Goal: Contribute content: Contribute content

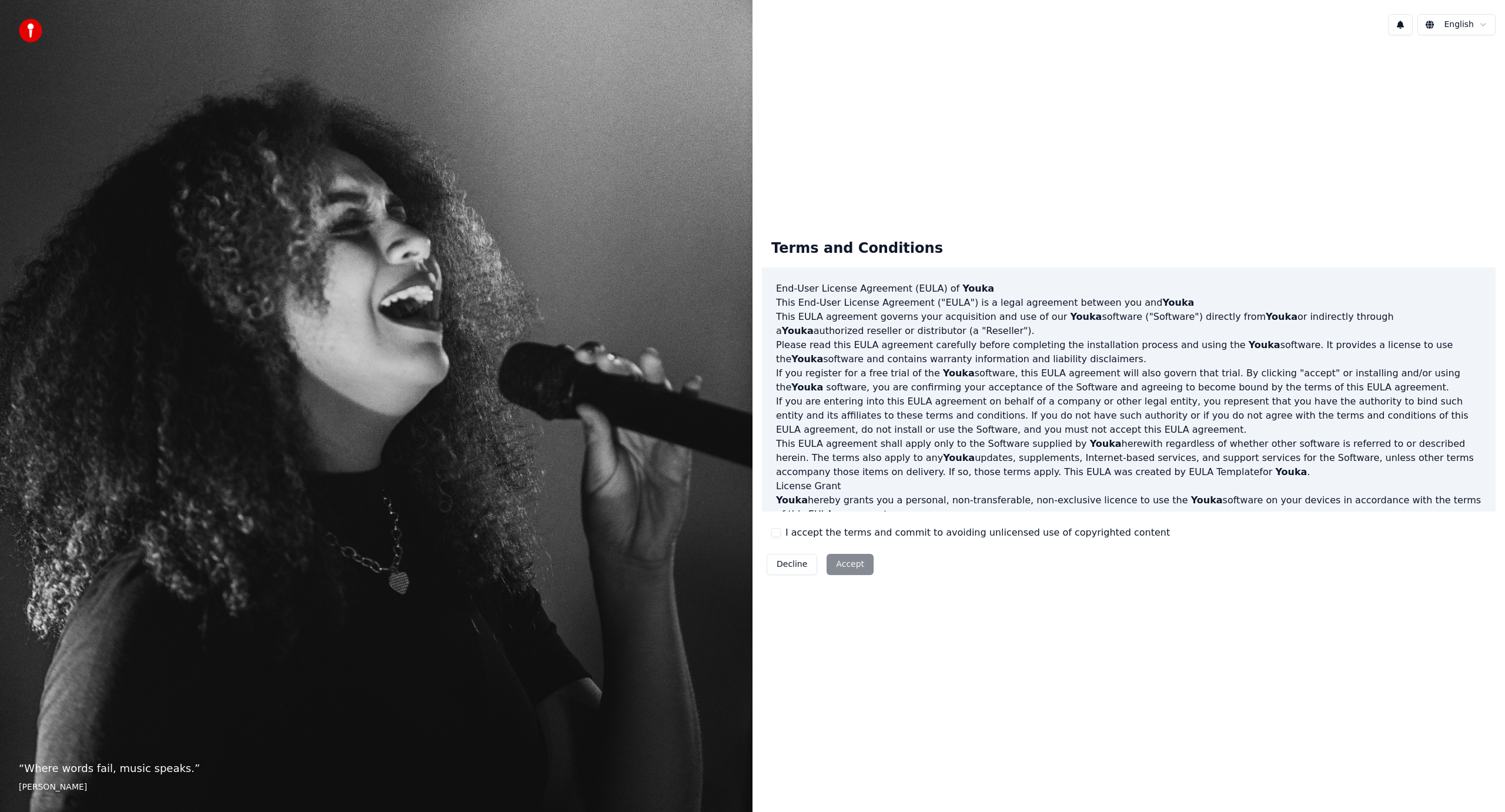
click at [833, 540] on div "Terms and Conditions End-User License Agreement ([PERSON_NAME]) of Youka This E…" at bounding box center [1129, 404] width 734 height 349
click at [851, 535] on label "I accept the terms and commit to avoiding unlicensed use of copyrighted content" at bounding box center [978, 533] width 385 height 14
click at [781, 535] on button "I accept the terms and commit to avoiding unlicensed use of copyrighted content" at bounding box center [775, 532] width 9 height 9
click at [844, 568] on button "Accept" at bounding box center [850, 564] width 47 height 21
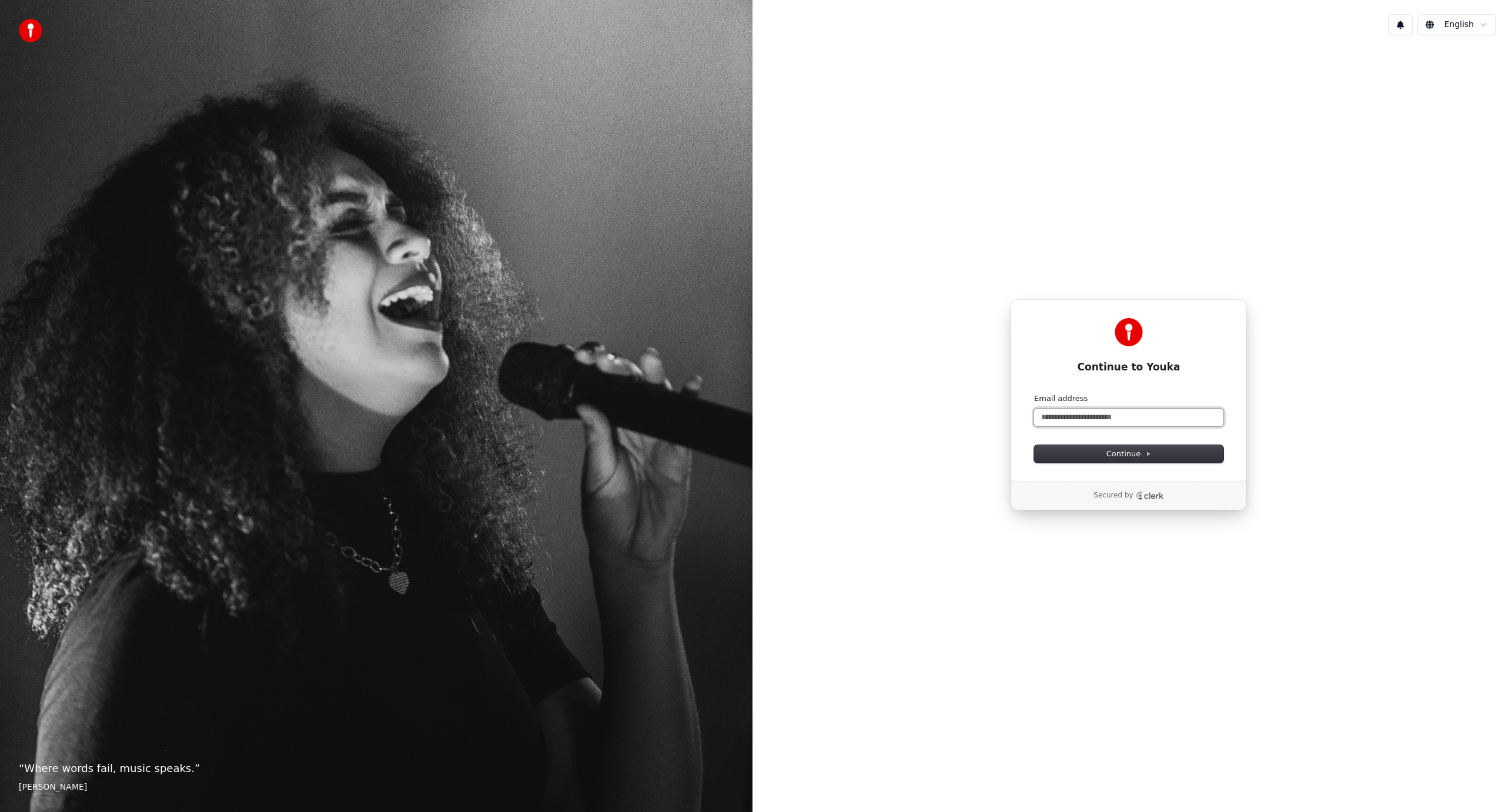
click at [1084, 414] on input "Email address" at bounding box center [1129, 417] width 189 height 18
click at [1107, 454] on span "Continue" at bounding box center [1129, 454] width 44 height 10
type input "**********"
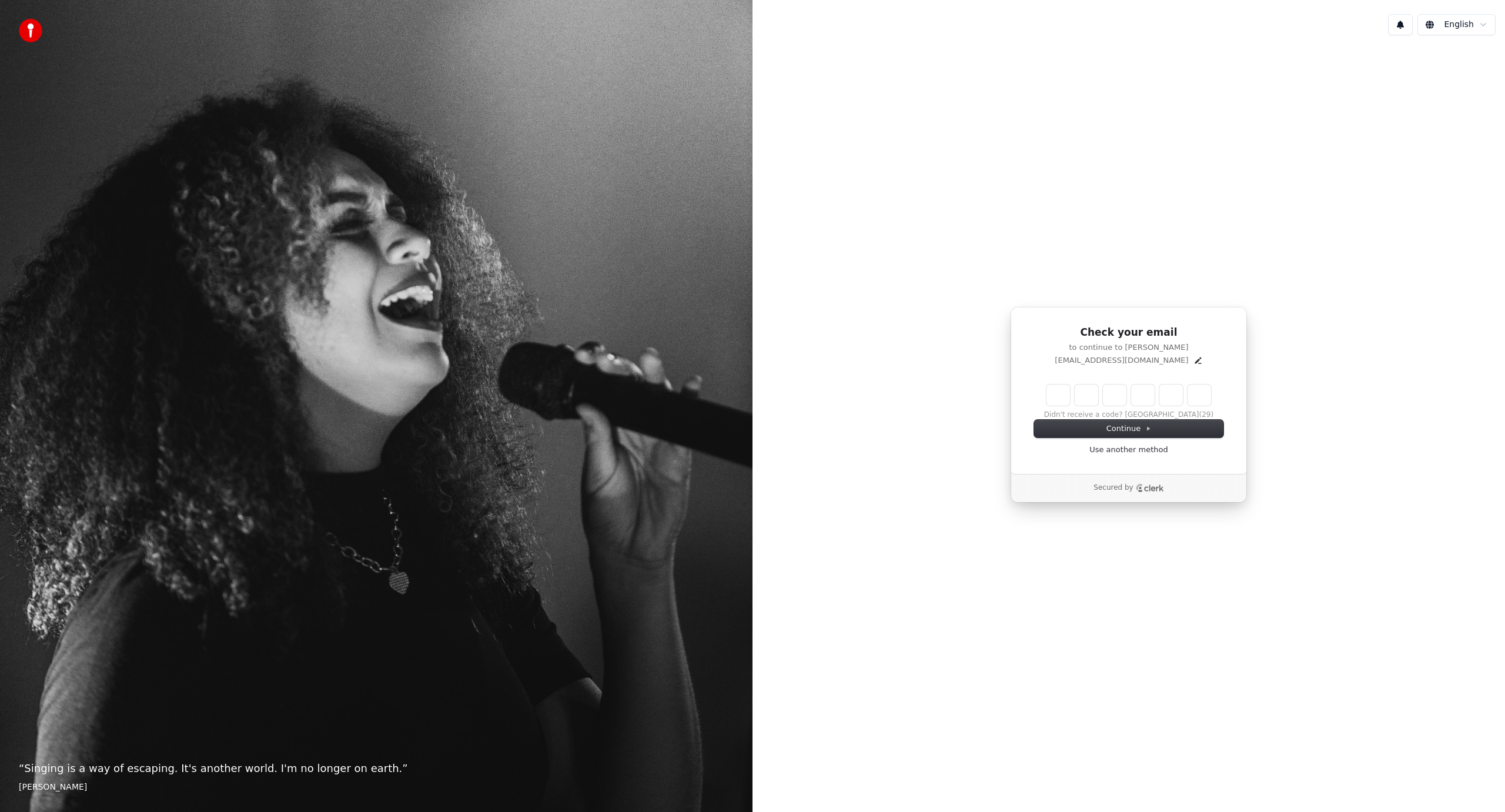
click at [1067, 398] on input "Enter verification code" at bounding box center [1128, 395] width 164 height 21
paste input "******"
type input "******"
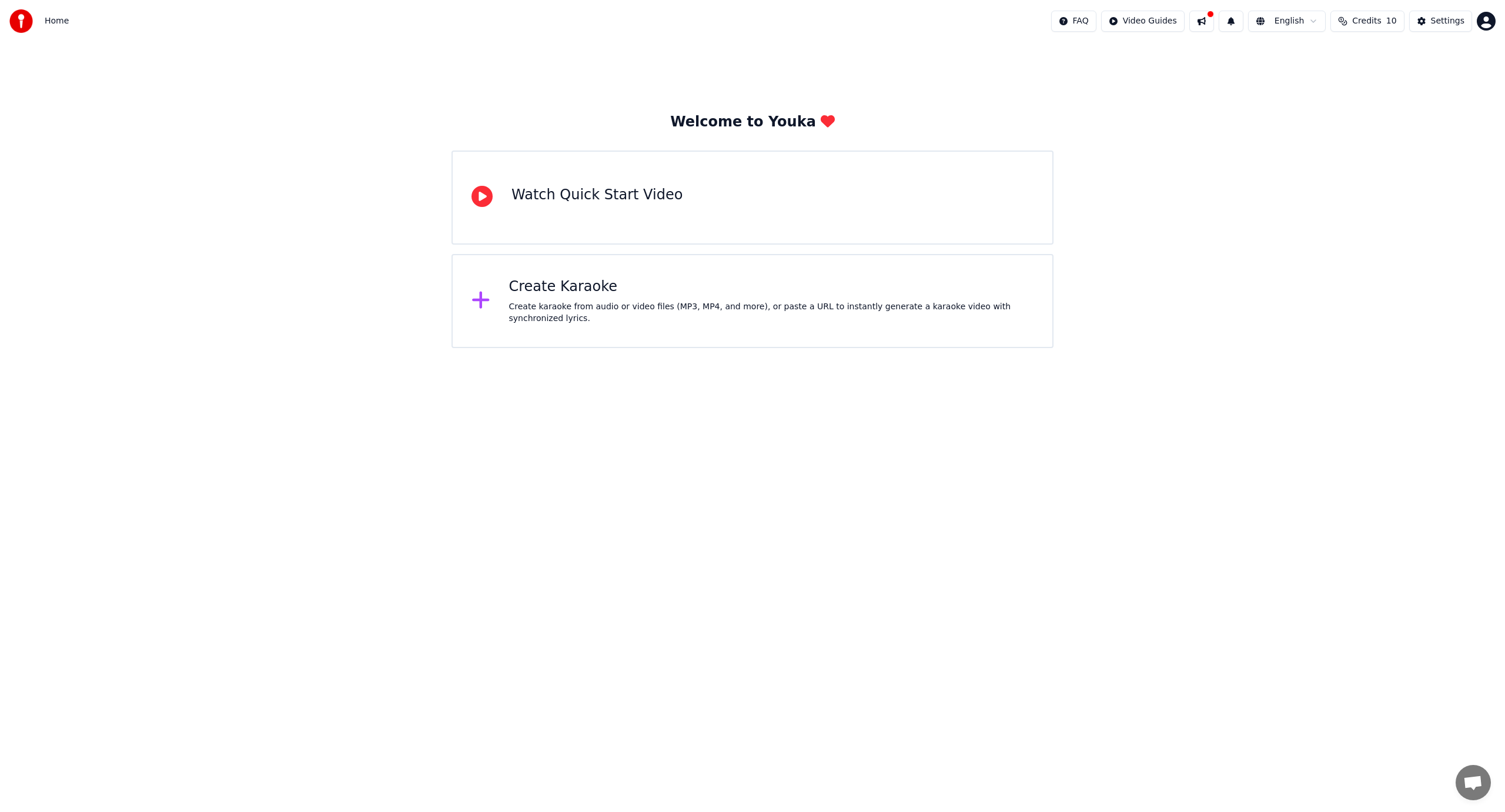
click at [564, 309] on div "Create karaoke from audio or video files (MP3, MP4, and more), or paste a URL t…" at bounding box center [771, 313] width 525 height 24
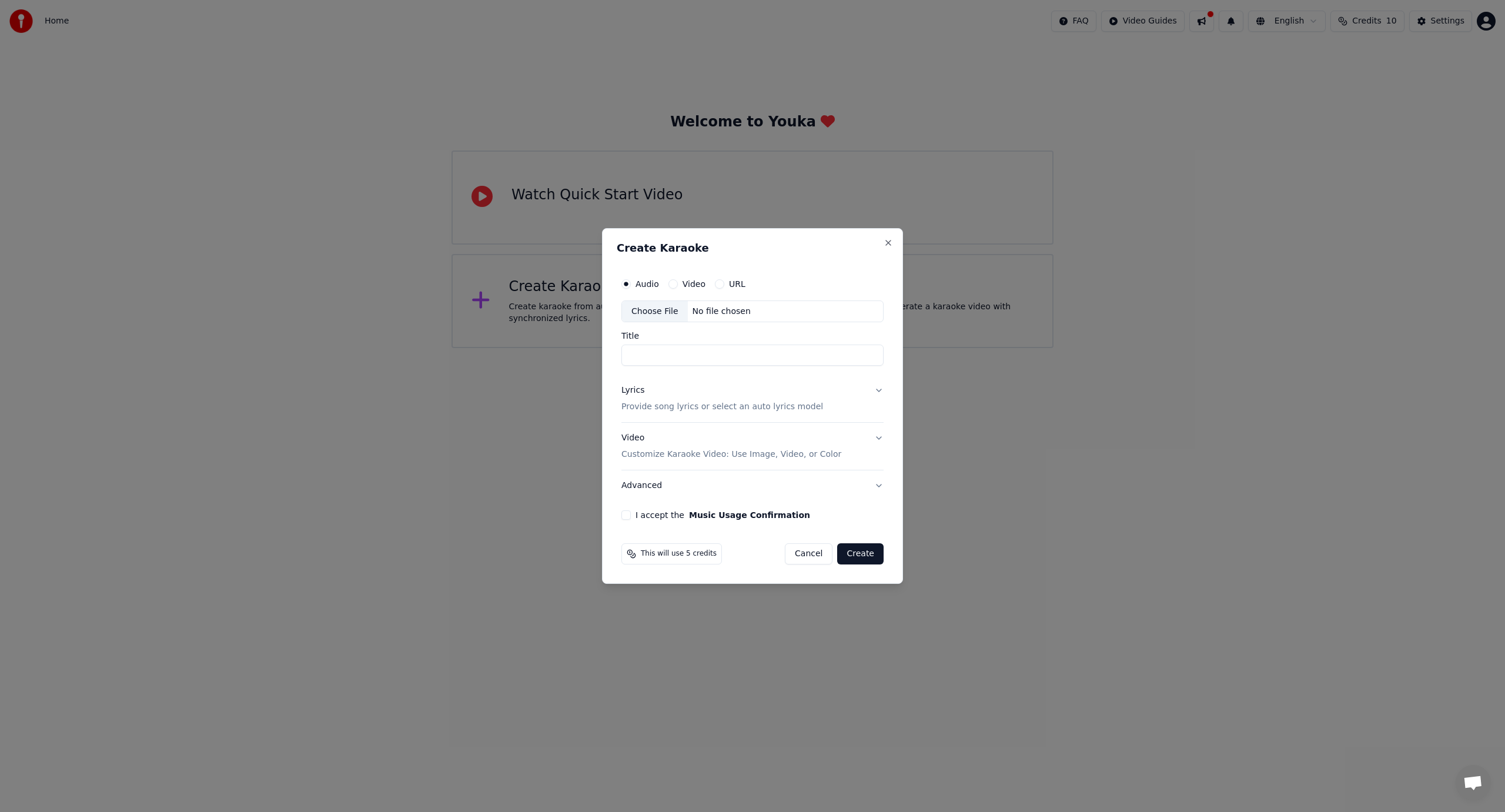
click at [719, 312] on div "No file chosen" at bounding box center [721, 312] width 67 height 12
click at [712, 357] on input "Title" at bounding box center [752, 355] width 262 height 21
type input "**********"
click at [678, 409] on p "Provide song lyrics or select an auto lyrics model" at bounding box center [719, 408] width 202 height 12
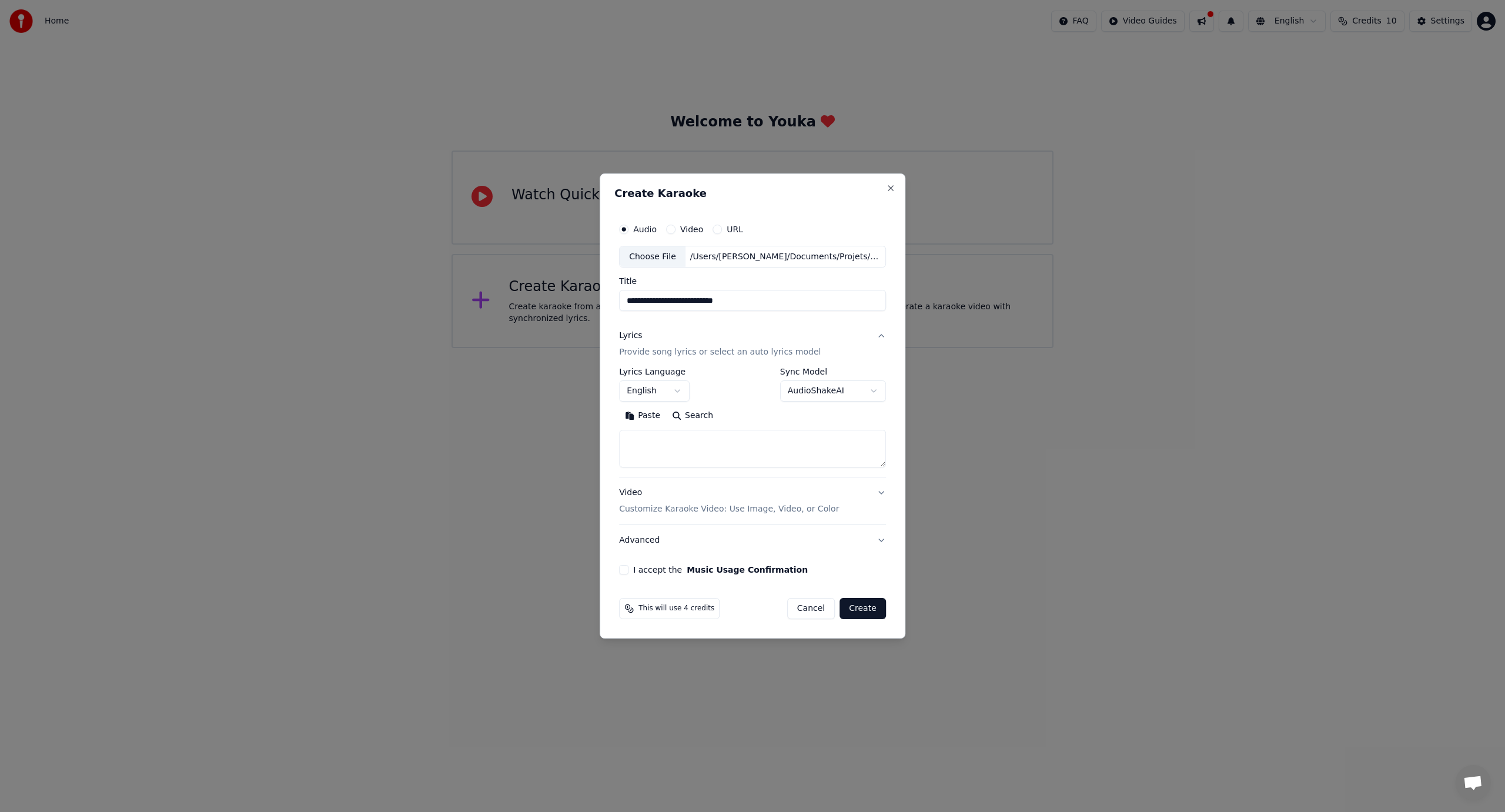
click at [655, 394] on button "English" at bounding box center [654, 392] width 71 height 21
select select "**"
click at [664, 454] on textarea at bounding box center [752, 449] width 267 height 37
paste textarea "**********"
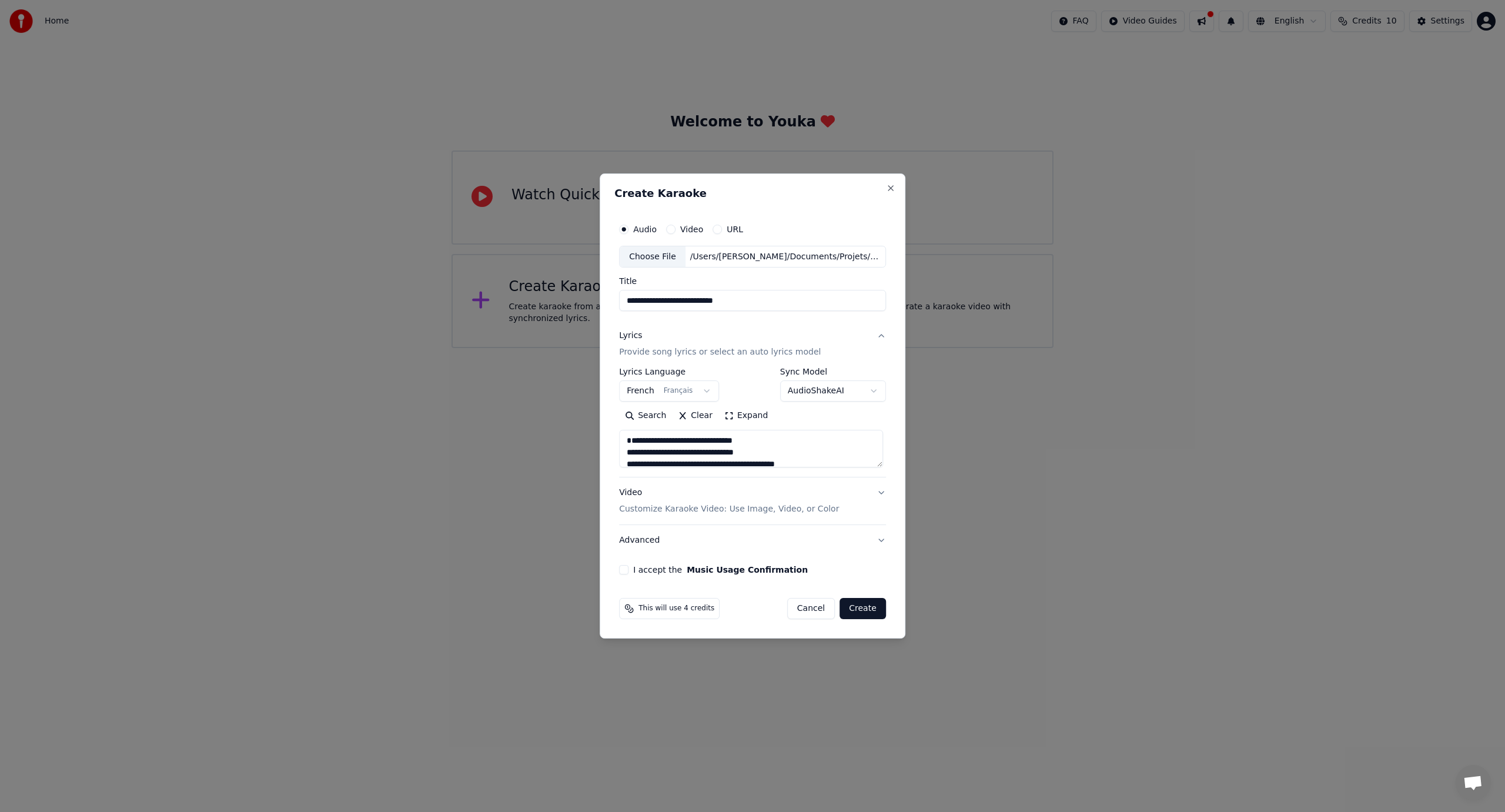
scroll to position [414, 0]
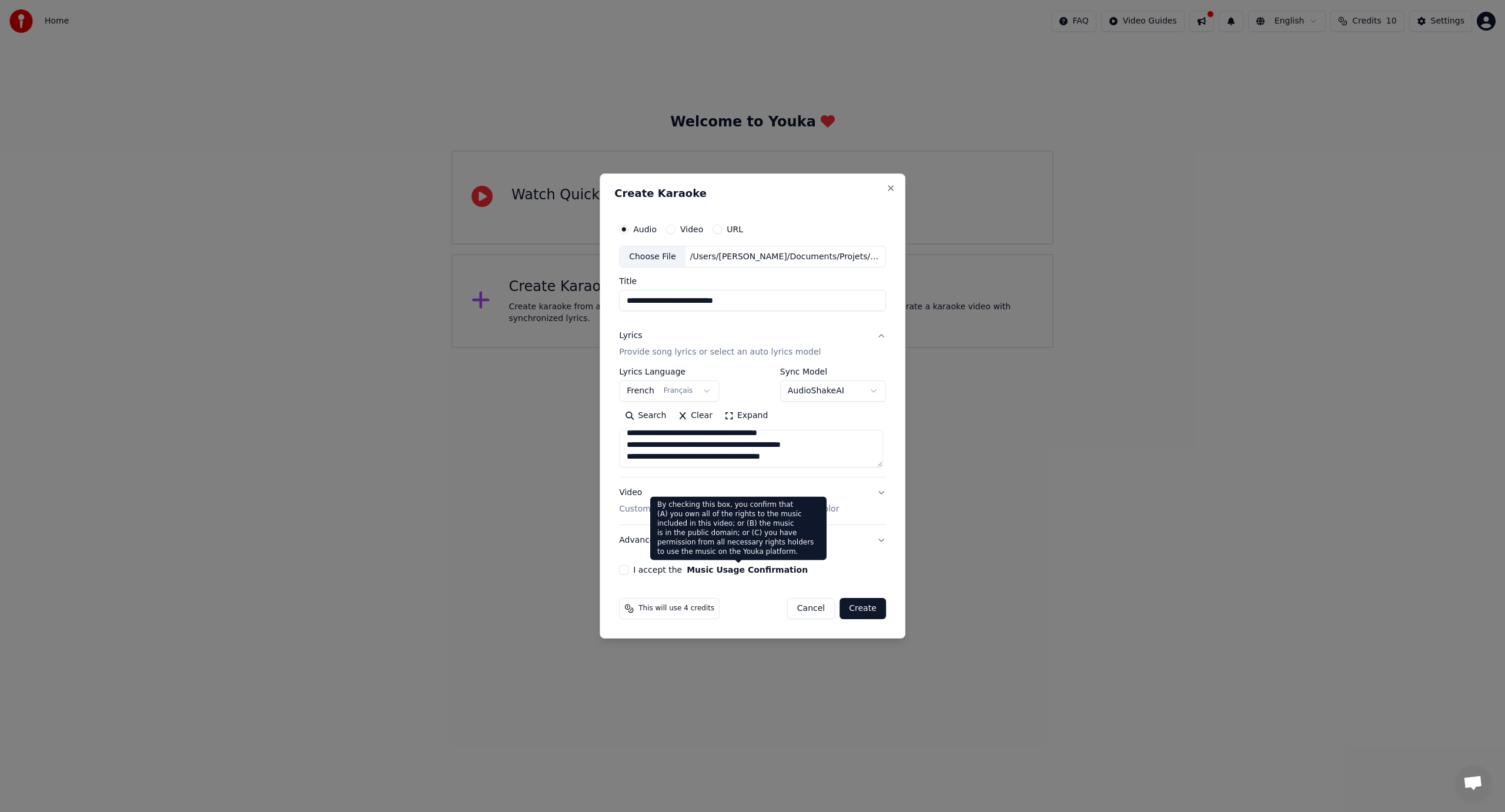
type textarea "**********"
click at [717, 568] on button "Music Usage Confirmation" at bounding box center [747, 569] width 121 height 9
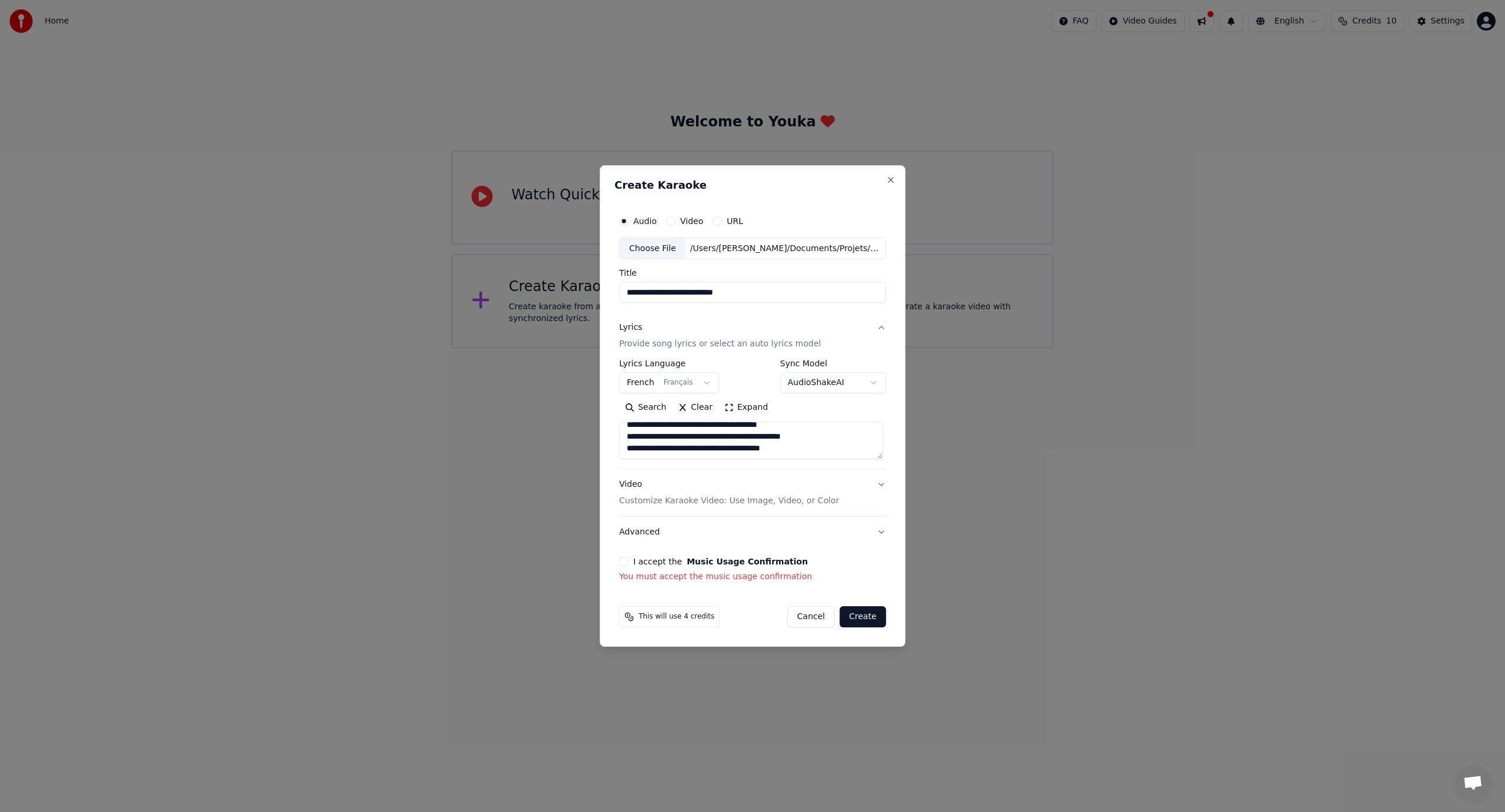
click at [626, 558] on button "I accept the Music Usage Confirmation" at bounding box center [623, 561] width 9 height 9
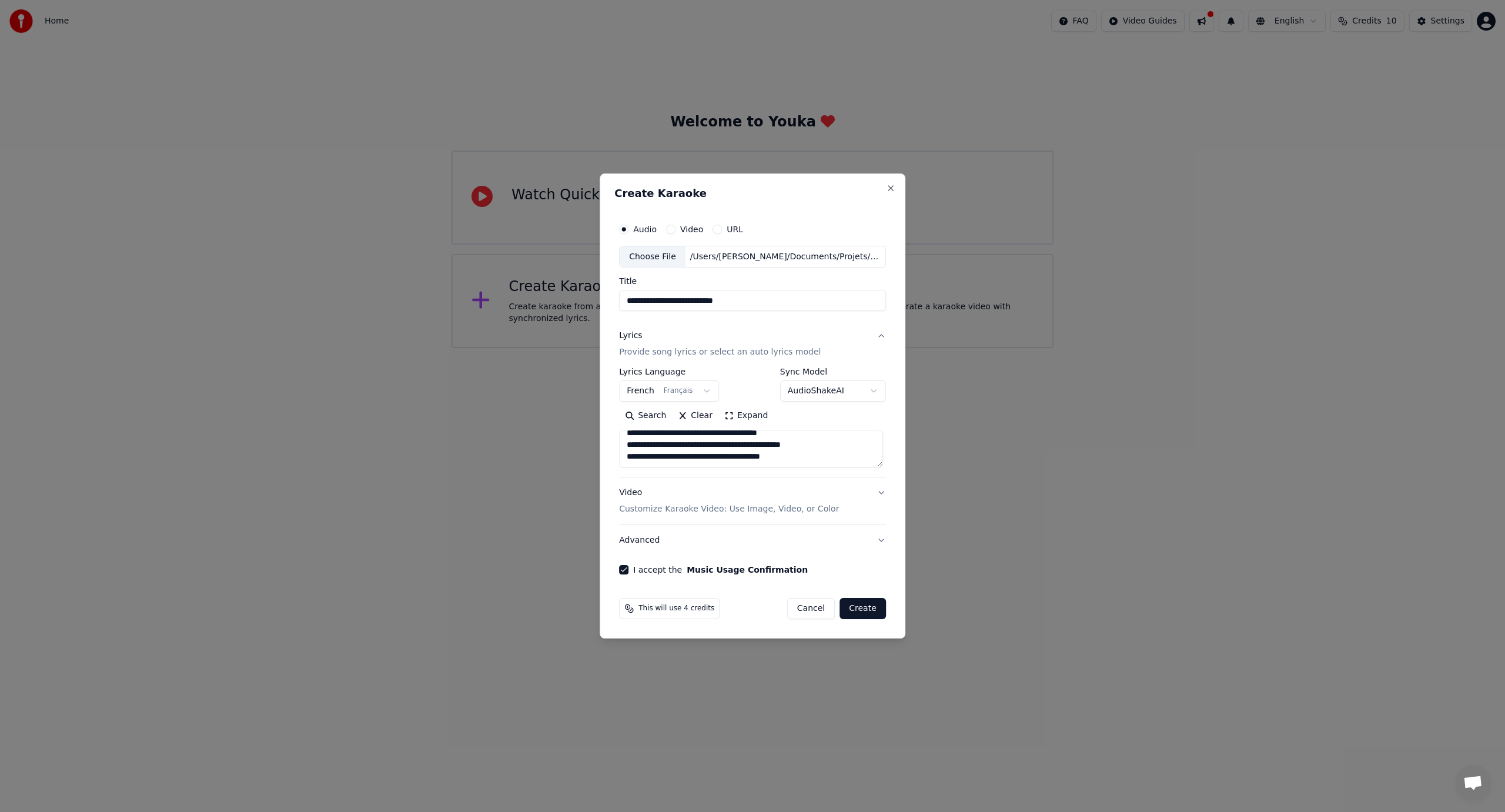
click at [861, 609] on button "Create" at bounding box center [862, 608] width 47 height 21
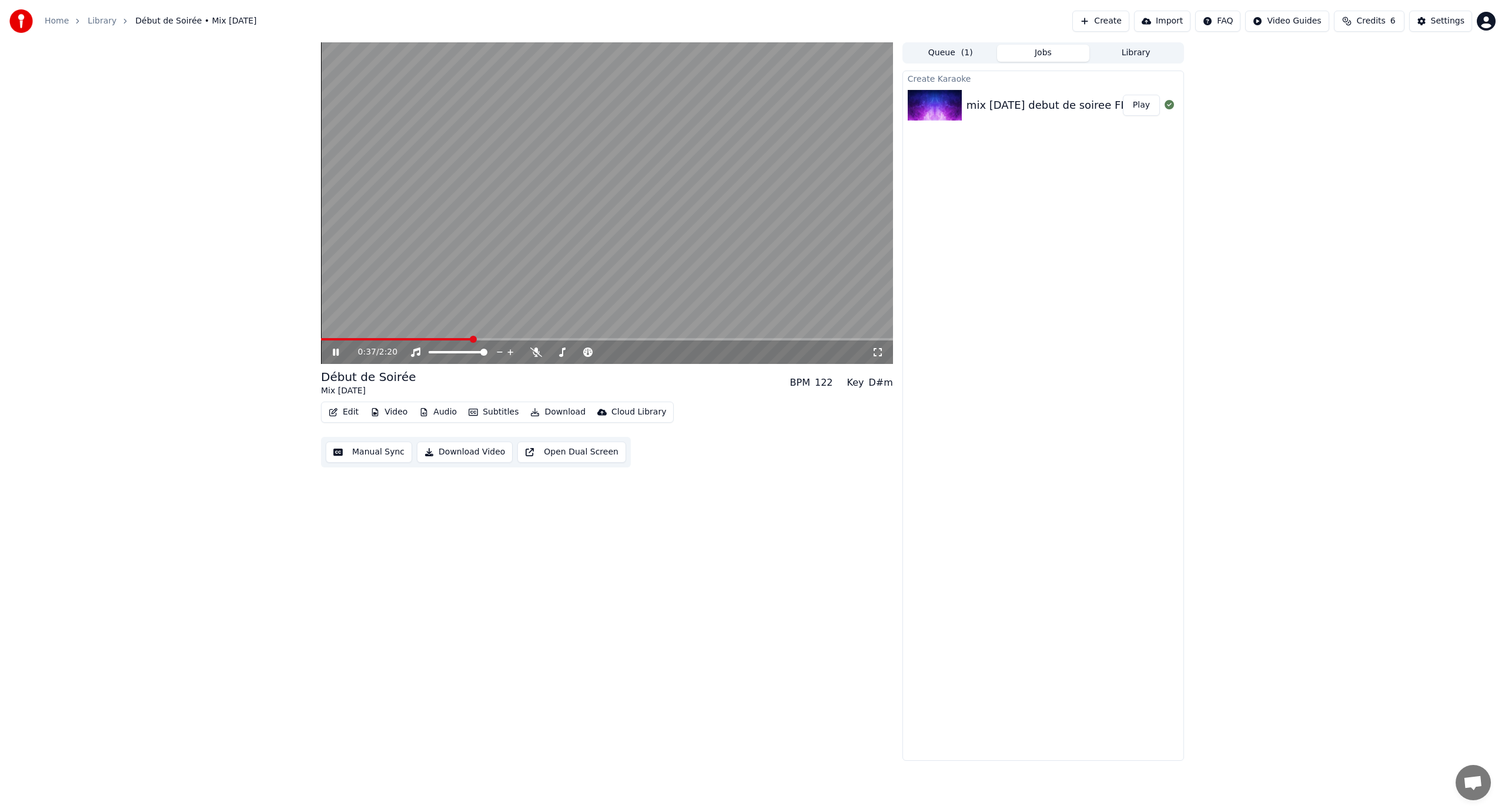
click at [335, 350] on icon at bounding box center [344, 352] width 27 height 9
click at [489, 412] on button "Subtitles" at bounding box center [494, 412] width 60 height 16
click at [374, 477] on div "0:37 / 2:20 Début de Soirée Mix Jul BPM 122 Key D#m Edit Video Audio Subtitles …" at bounding box center [607, 402] width 572 height 718
click at [551, 458] on button "Open Dual Screen" at bounding box center [572, 452] width 109 height 21
click at [366, 449] on button "Manual Sync" at bounding box center [369, 452] width 87 height 21
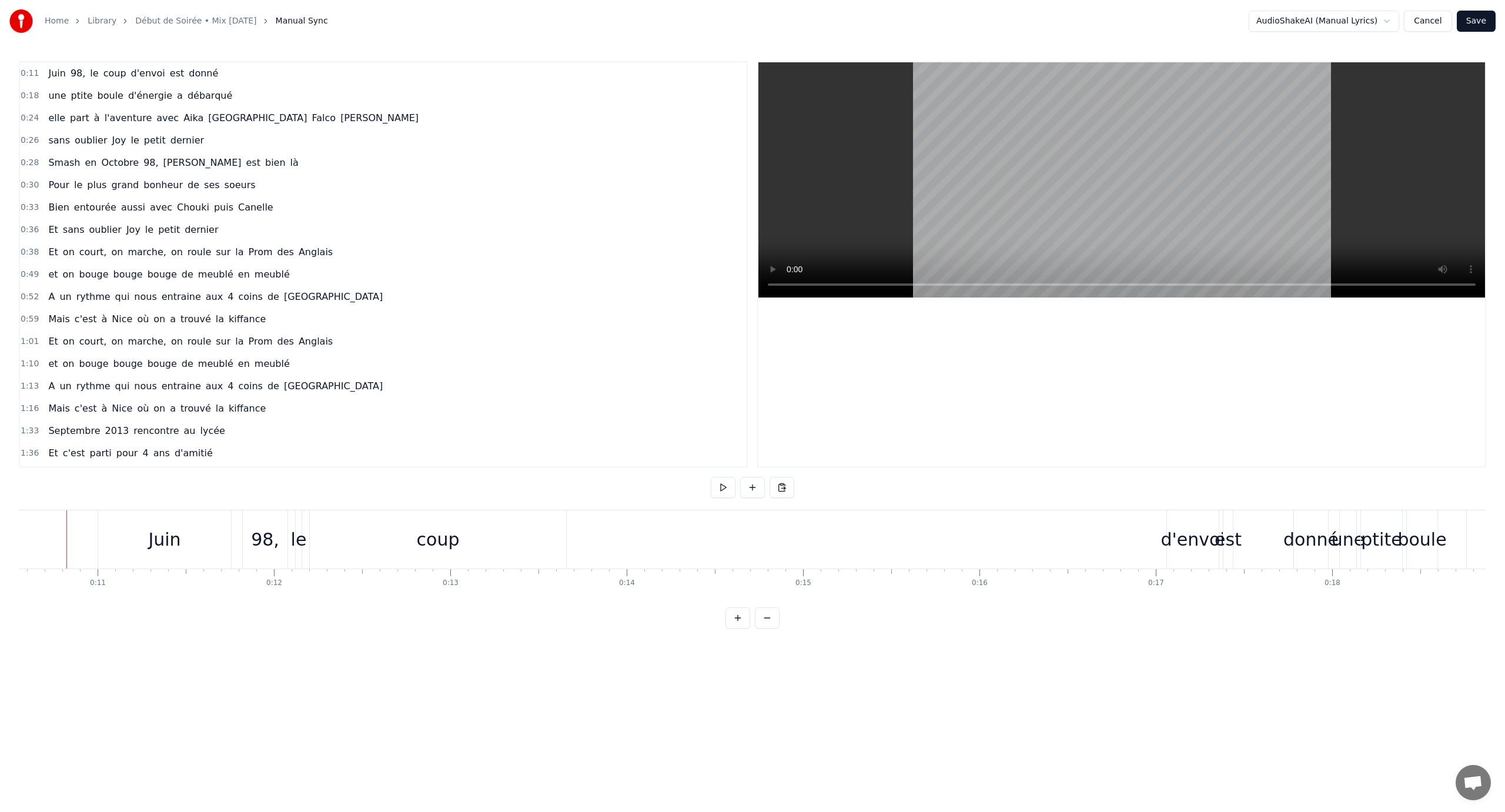
scroll to position [0, 1851]
drag, startPoint x: 21, startPoint y: 75, endPoint x: 189, endPoint y: 123, distance: 174.7
click at [191, 125] on div "0:11 Juin 98, le coup d'envoi est donné 0:18 une ptite boule d'énergie a débarq…" at bounding box center [383, 264] width 729 height 406
click at [174, 75] on span "est" at bounding box center [176, 73] width 16 height 14
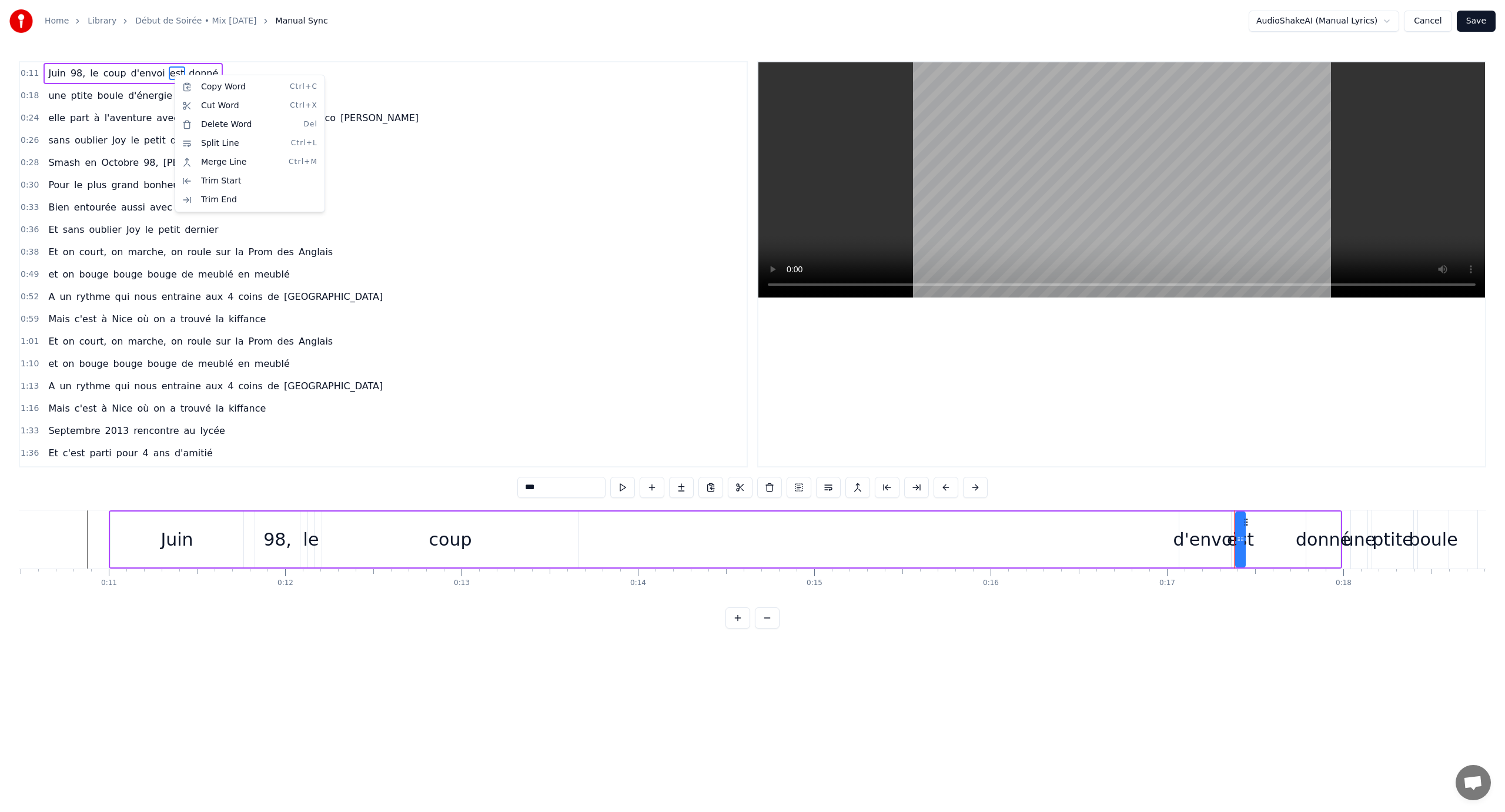
click at [633, 647] on html "Home Library Début de Soirée • Mix Jul Manual Sync AudioShakeAI (Manual Lyrics)…" at bounding box center [752, 323] width 1505 height 647
click at [1339, 19] on html "Home Library Début de Soirée • Mix Jul Manual Sync AudioShakeAI (Manual Lyrics)…" at bounding box center [752, 323] width 1505 height 647
click at [114, 429] on span "2013" at bounding box center [117, 431] width 26 height 14
type input "****"
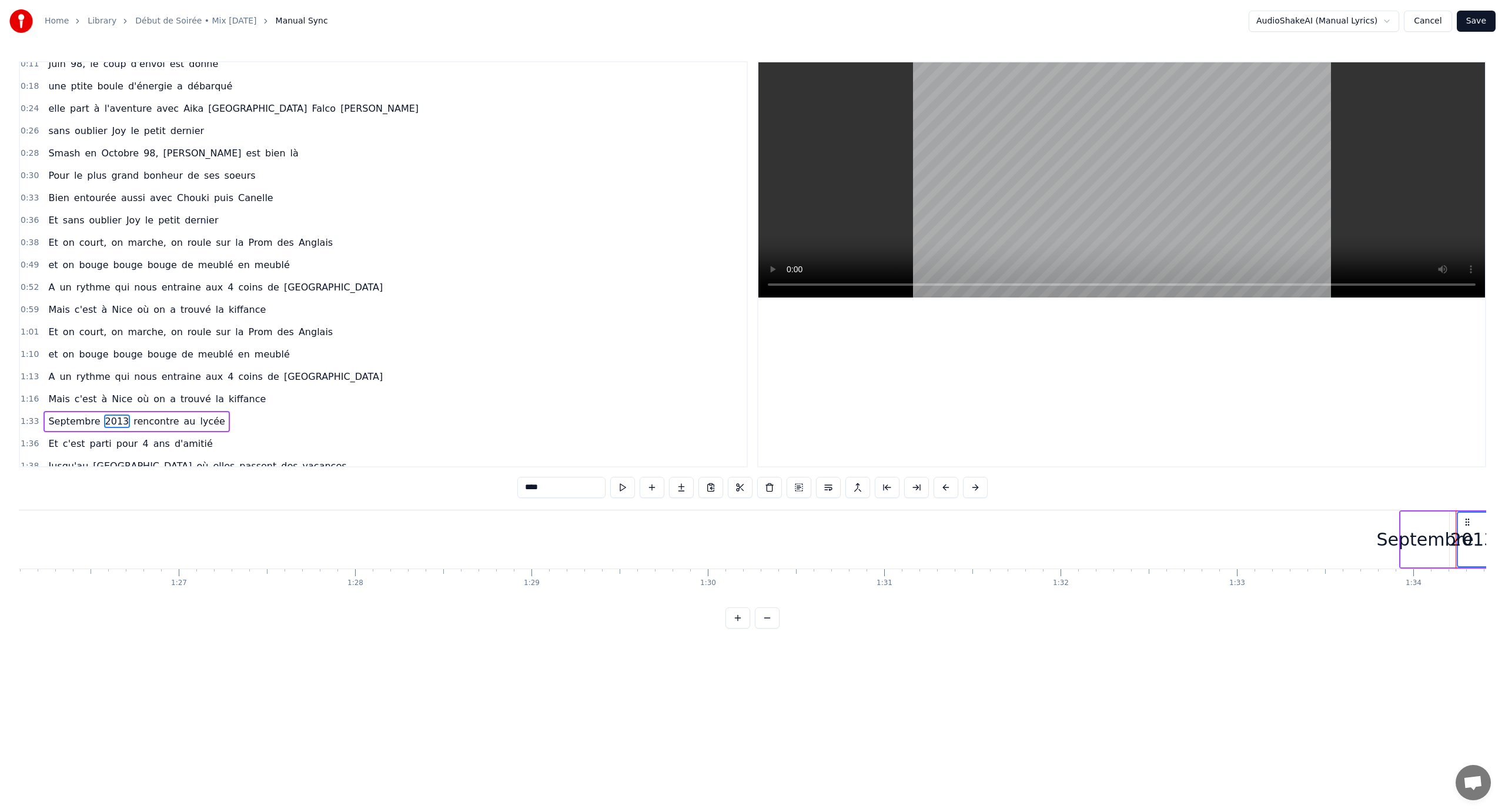
scroll to position [0, 16564]
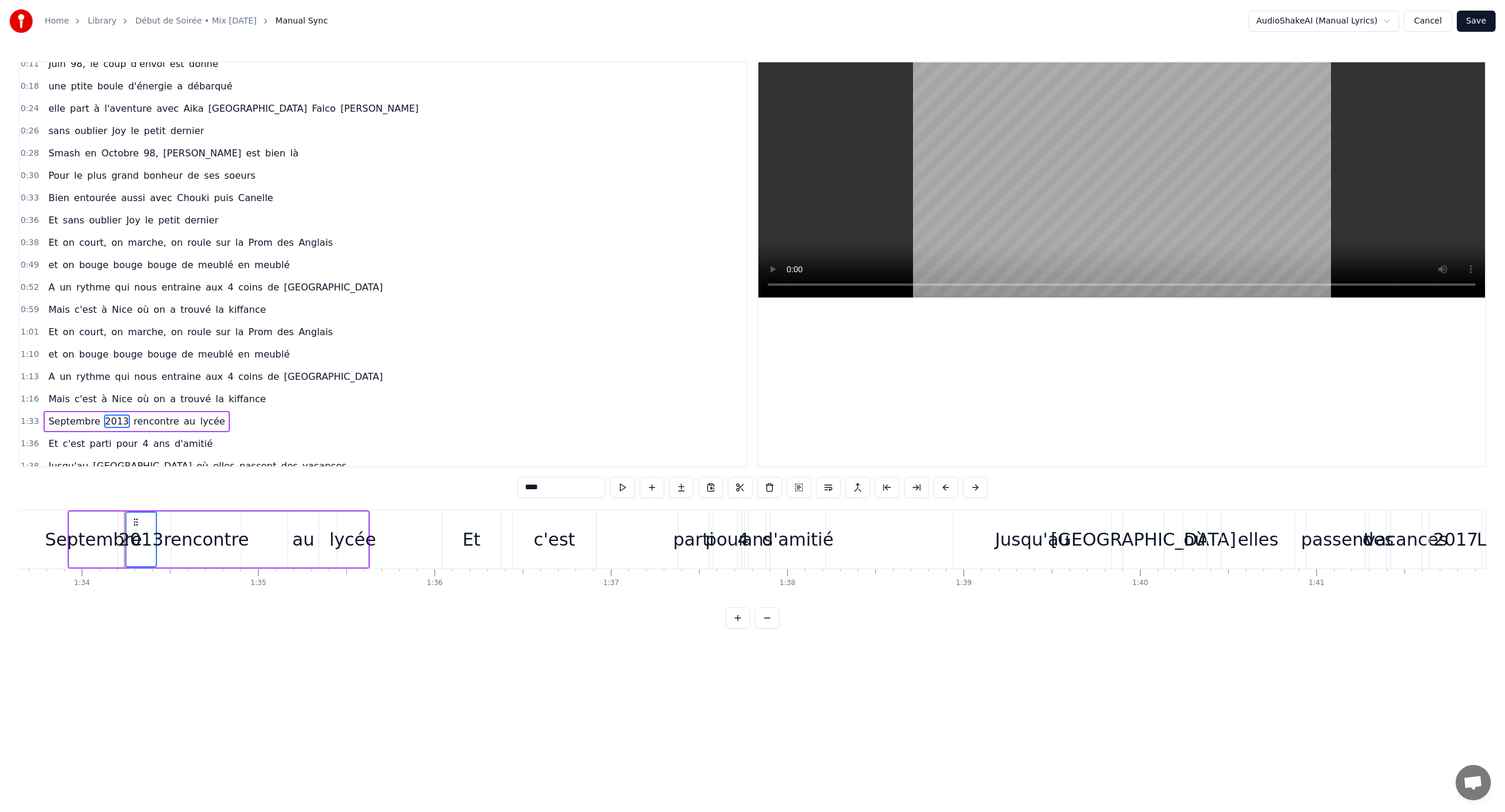
click at [115, 443] on span "pour" at bounding box center [127, 443] width 24 height 14
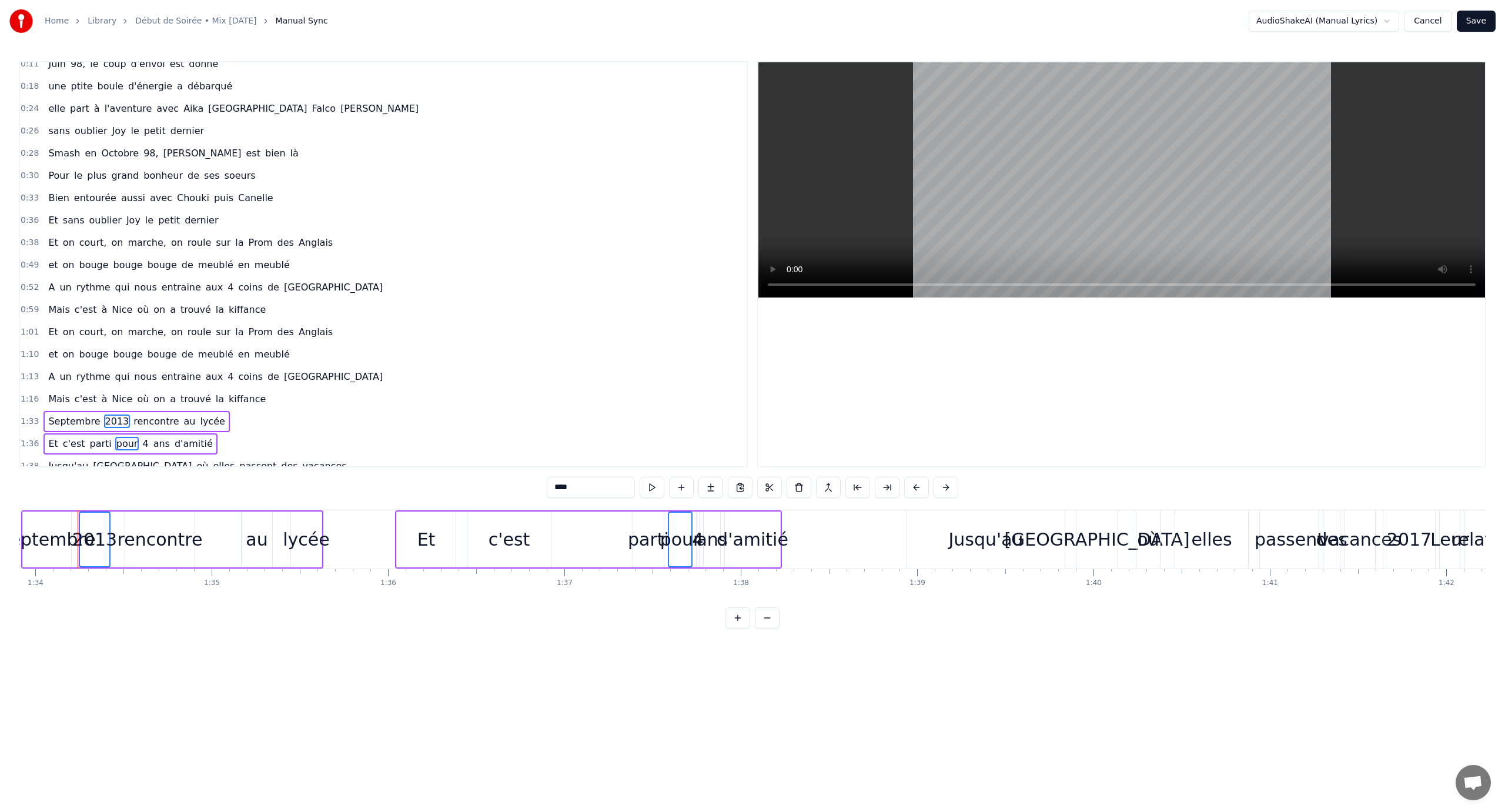
scroll to position [0, 0]
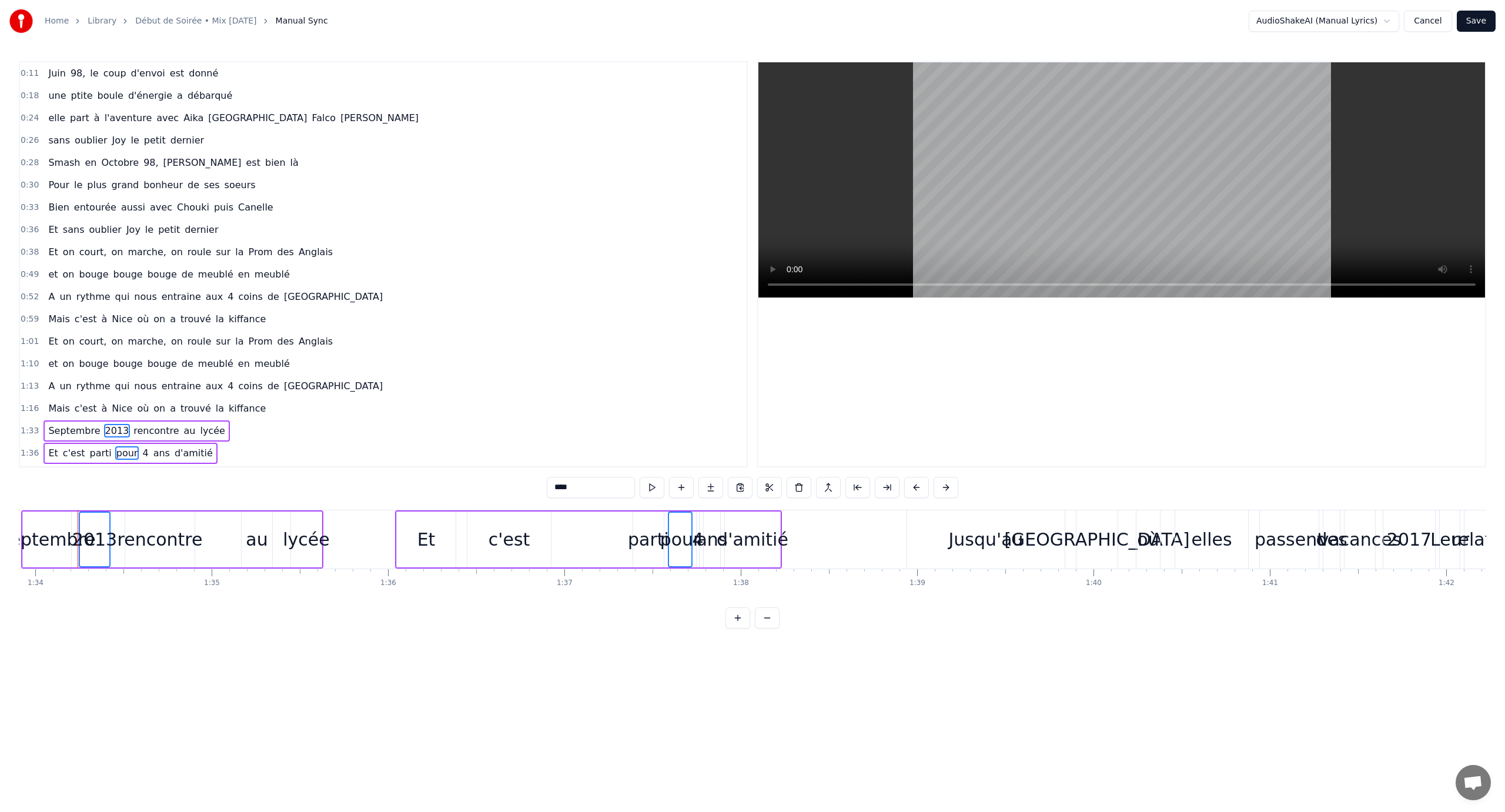
click at [93, 82] on div "Juin 98, le coup d'envoi est donné" at bounding box center [133, 73] width 180 height 21
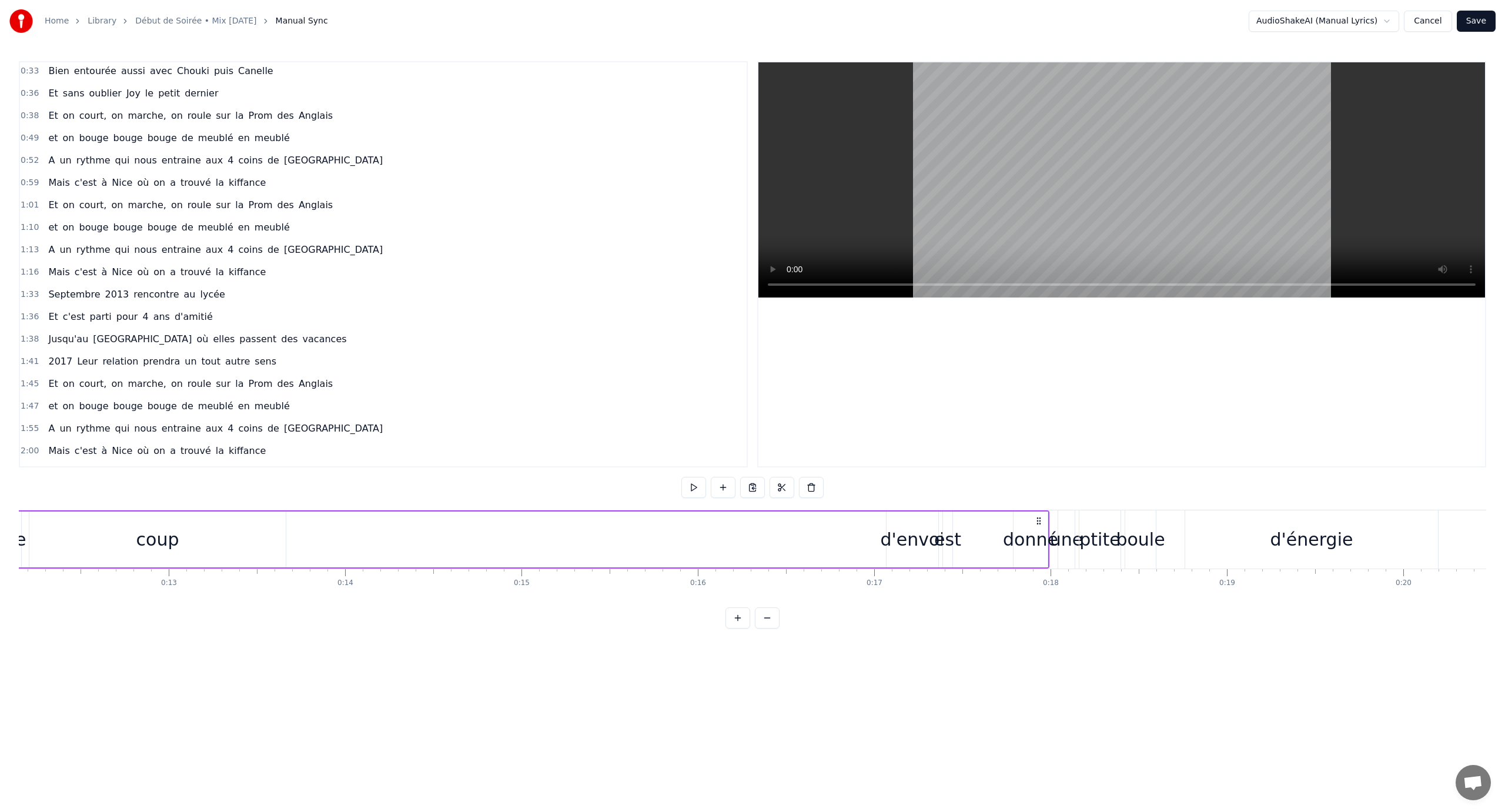
scroll to position [0, 1881]
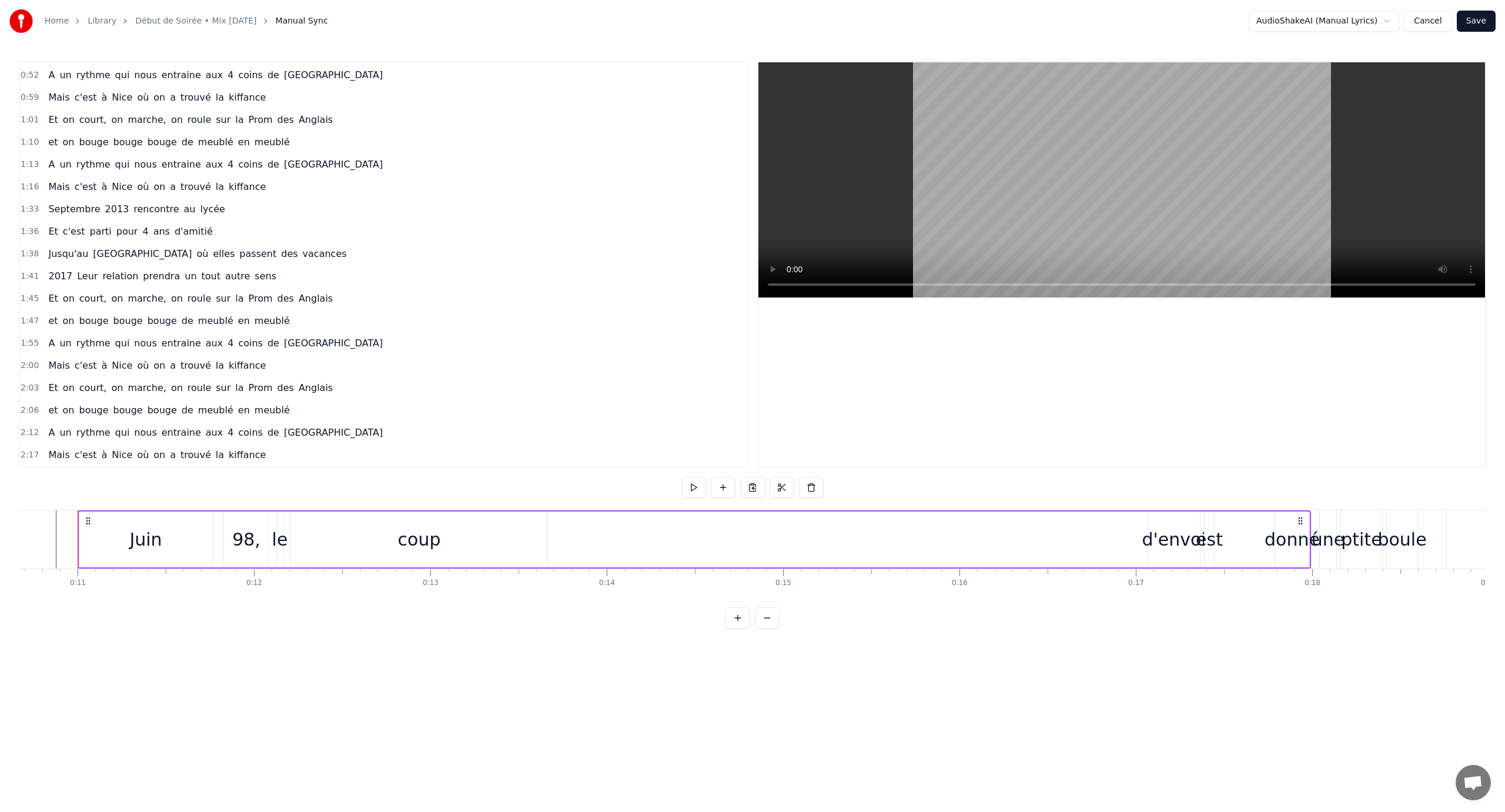
click at [87, 454] on span "c'est" at bounding box center [85, 455] width 25 height 14
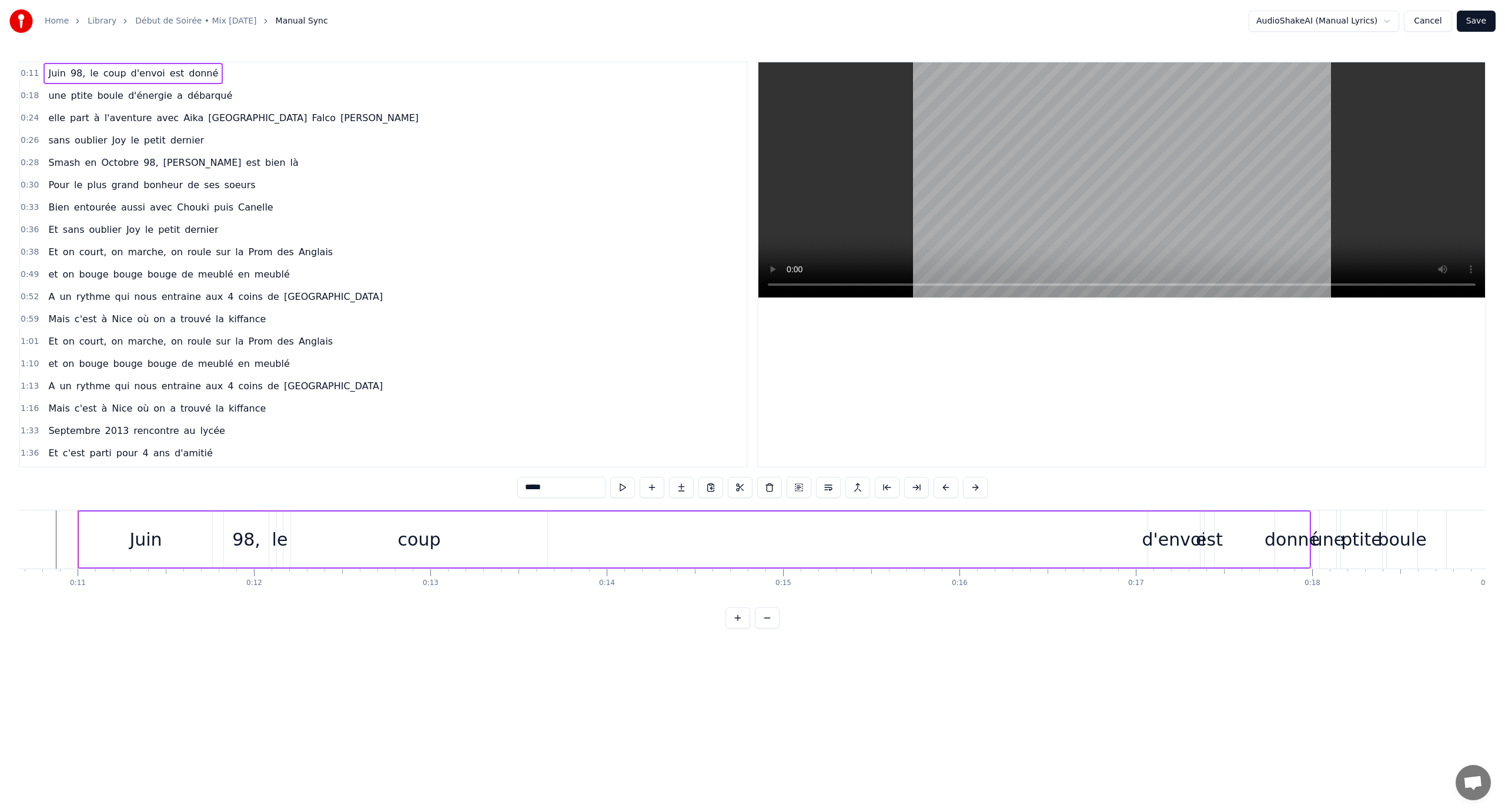
click at [109, 75] on span "coup" at bounding box center [115, 73] width 26 height 14
type input "****"
click at [102, 96] on span "boule" at bounding box center [110, 95] width 28 height 14
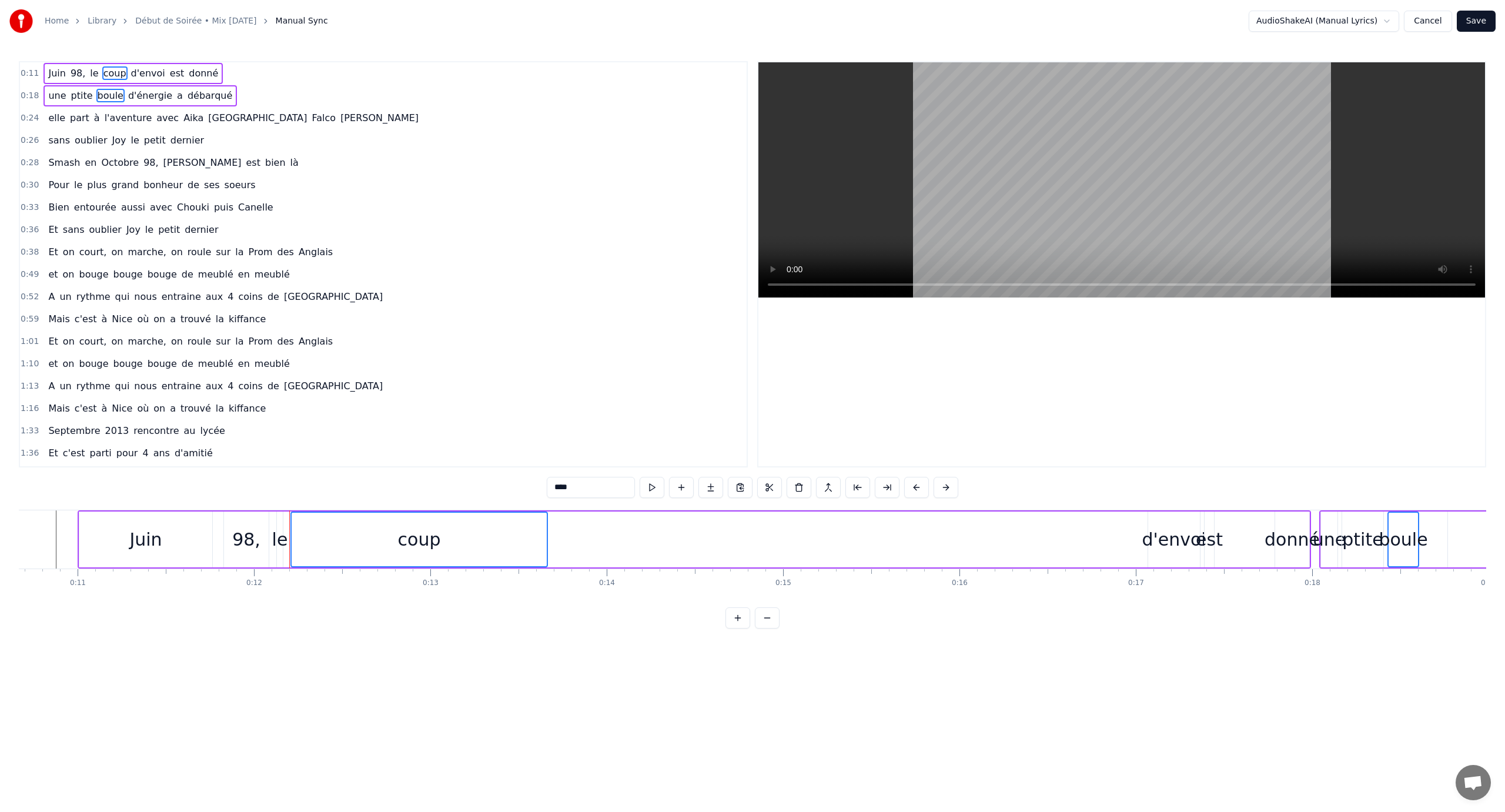
click at [104, 113] on span "l'aventure" at bounding box center [129, 118] width 50 height 14
click at [94, 137] on span "oublier" at bounding box center [90, 140] width 35 height 14
click at [100, 167] on span "Octobre" at bounding box center [119, 163] width 40 height 14
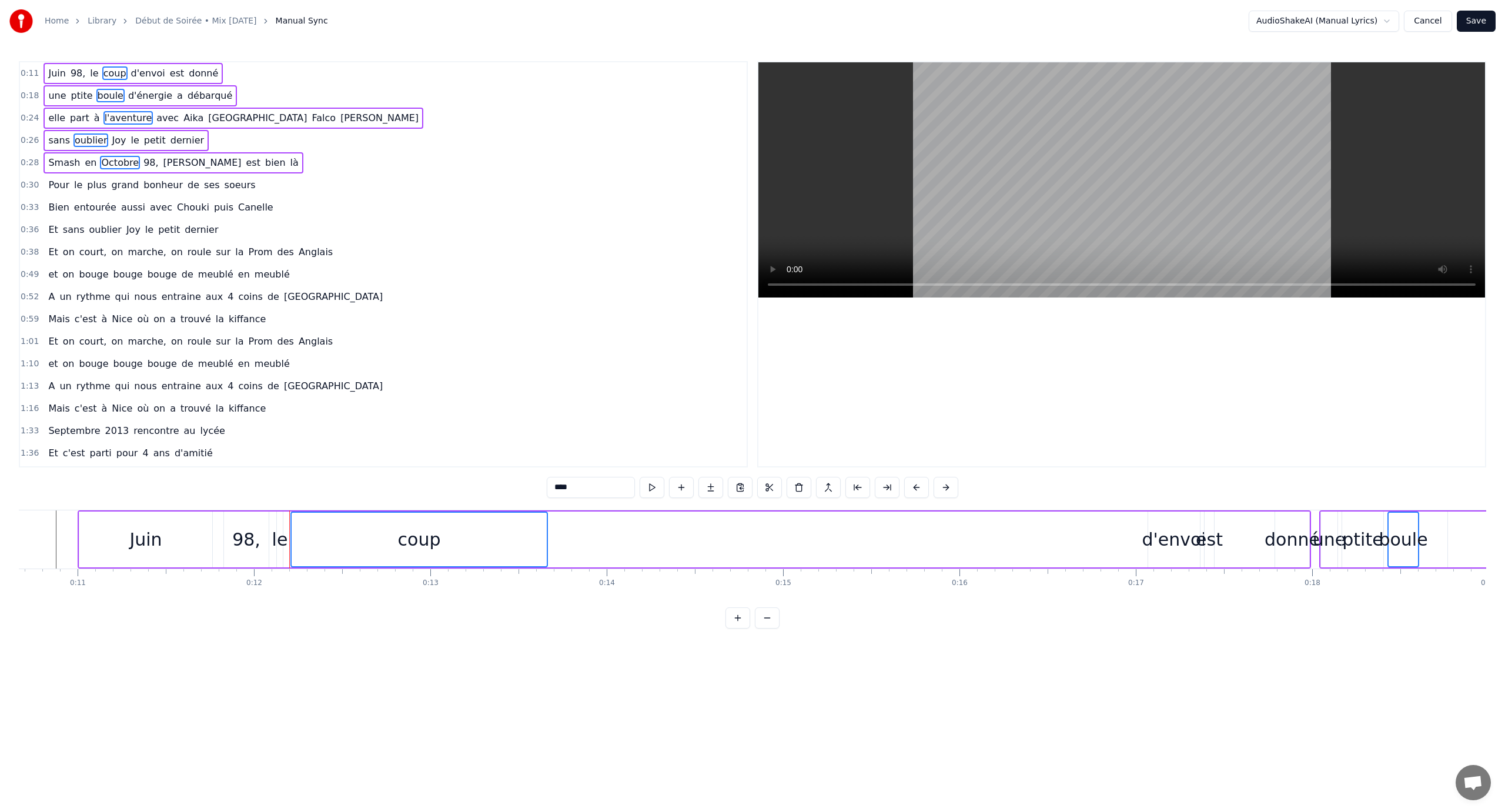
click at [94, 193] on div "Pour le plus grand bonheur de ses soeurs" at bounding box center [152, 185] width 216 height 21
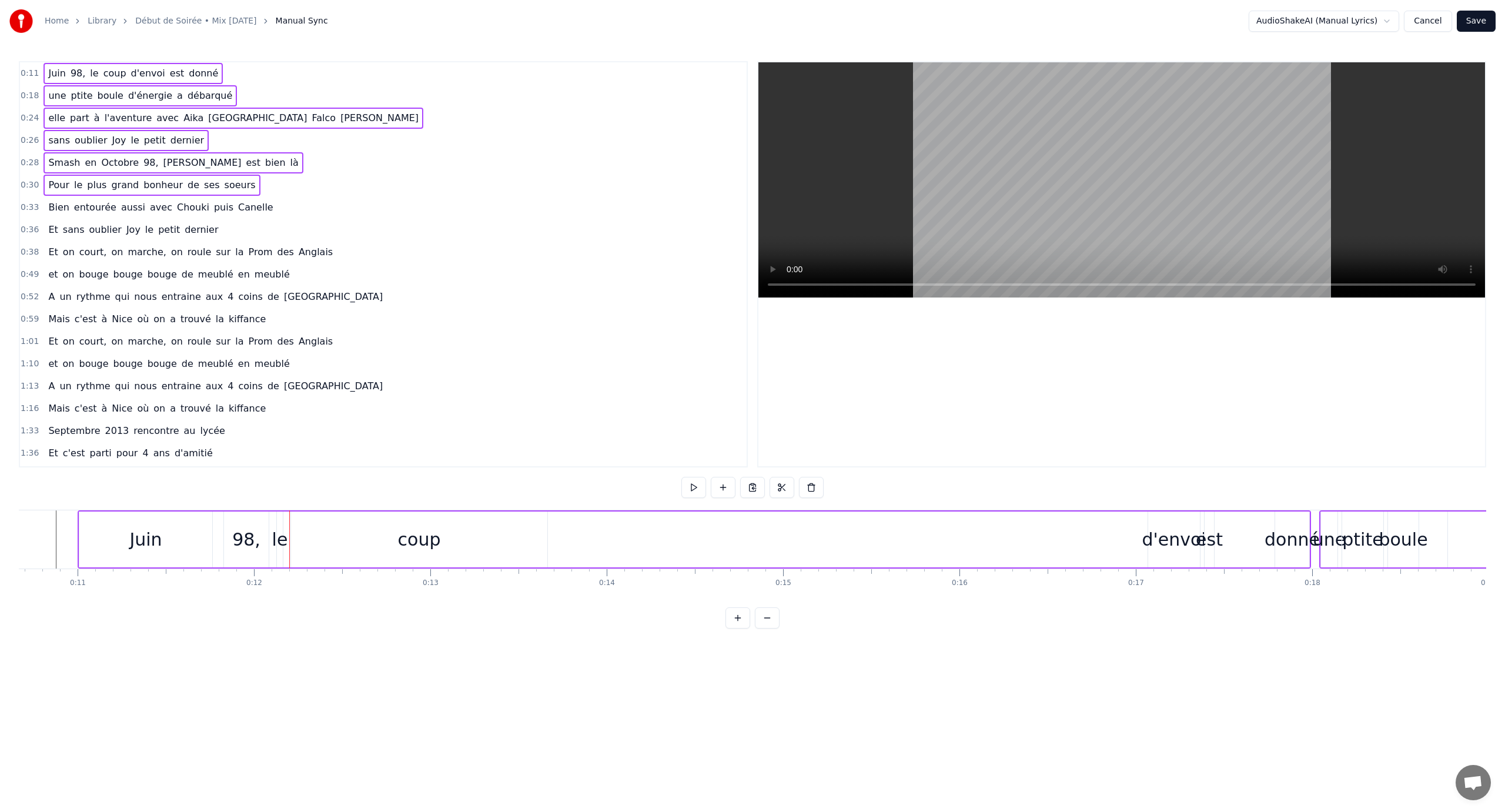
click at [828, 608] on div "0:11 Juin 98, le coup d'envoi est donné 0:18 une ptite boule d'énergie a débarq…" at bounding box center [752, 345] width 1468 height 568
